Goal: Download file/media

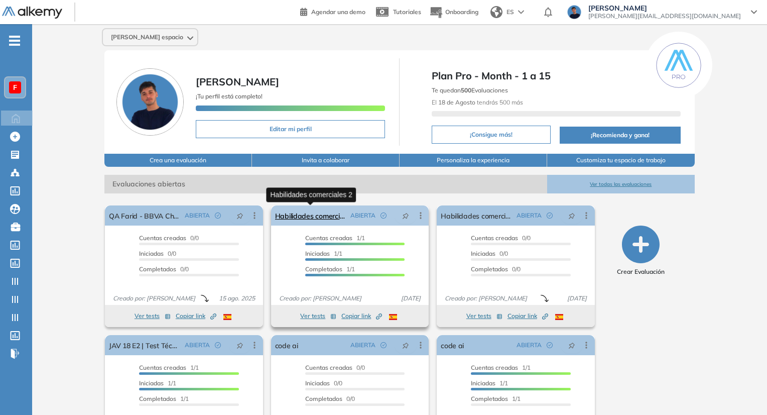
click at [299, 207] on link "Habilidades comerciales 2" at bounding box center [310, 215] width 71 height 20
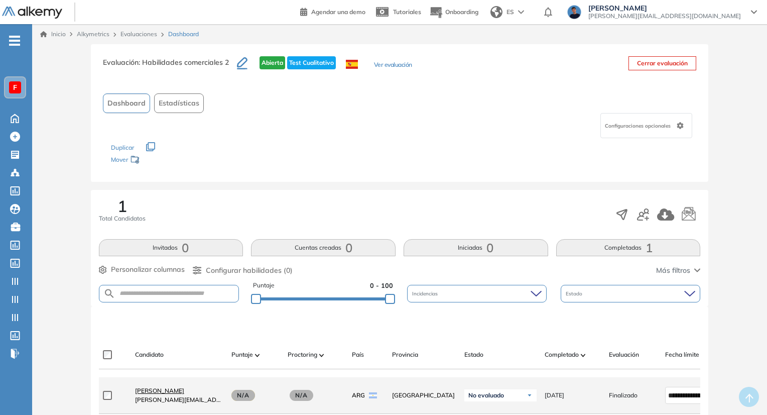
click at [145, 394] on span "[PERSON_NAME]" at bounding box center [159, 391] width 49 height 8
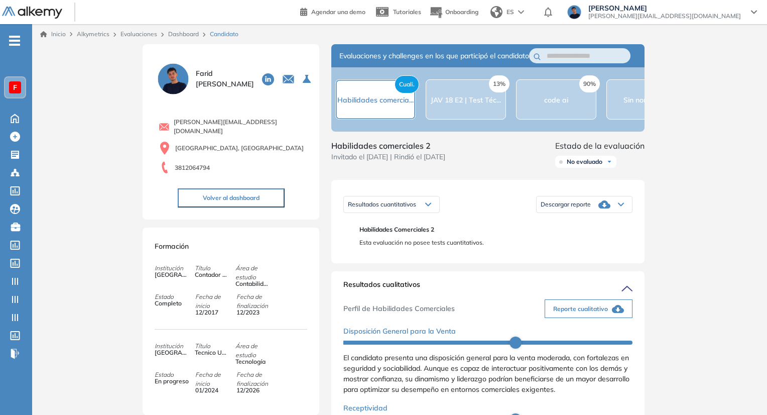
click at [560, 208] on span "Descargar reporte" at bounding box center [566, 204] width 50 height 8
click at [559, 229] on li "Descargar informe completo" at bounding box center [578, 224] width 74 height 10
click at [546, 234] on span "Habilidades comerciales 2" at bounding box center [491, 229] width 265 height 9
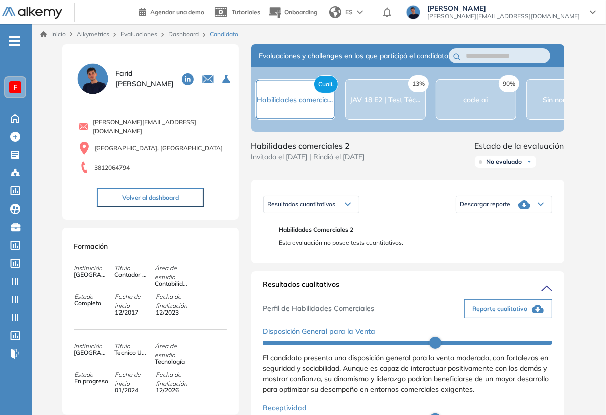
click at [484, 208] on span "Descargar reporte" at bounding box center [485, 204] width 50 height 8
click at [479, 229] on li "Descargar informe completo" at bounding box center [498, 224] width 74 height 10
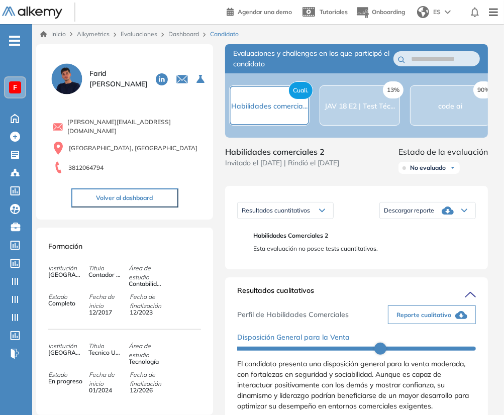
scroll to position [88, 0]
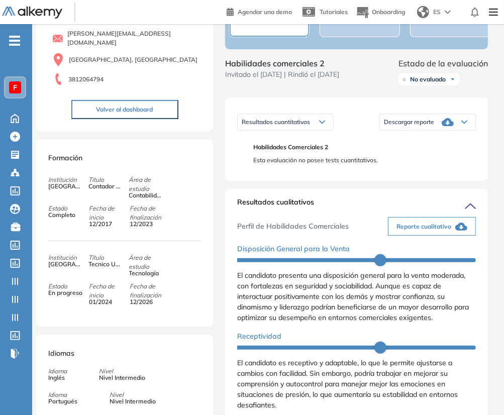
click at [403, 230] on span "Reporte cualitativo" at bounding box center [423, 226] width 55 height 9
click at [153, 110] on button "Volver al dashboard" at bounding box center [124, 109] width 107 height 19
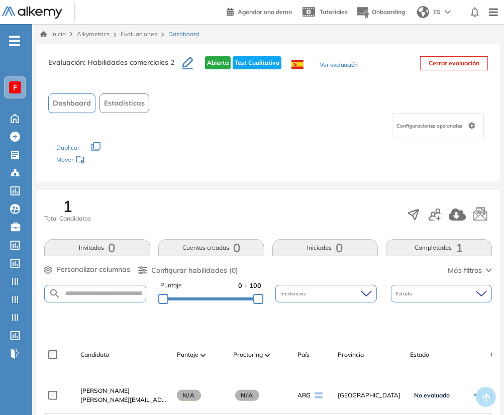
click at [142, 36] on link "Evaluaciones" at bounding box center [139, 34] width 37 height 8
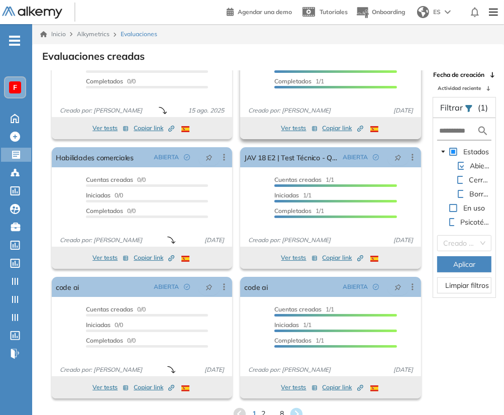
scroll to position [24, 0]
